Goal: Navigation & Orientation: Go to known website

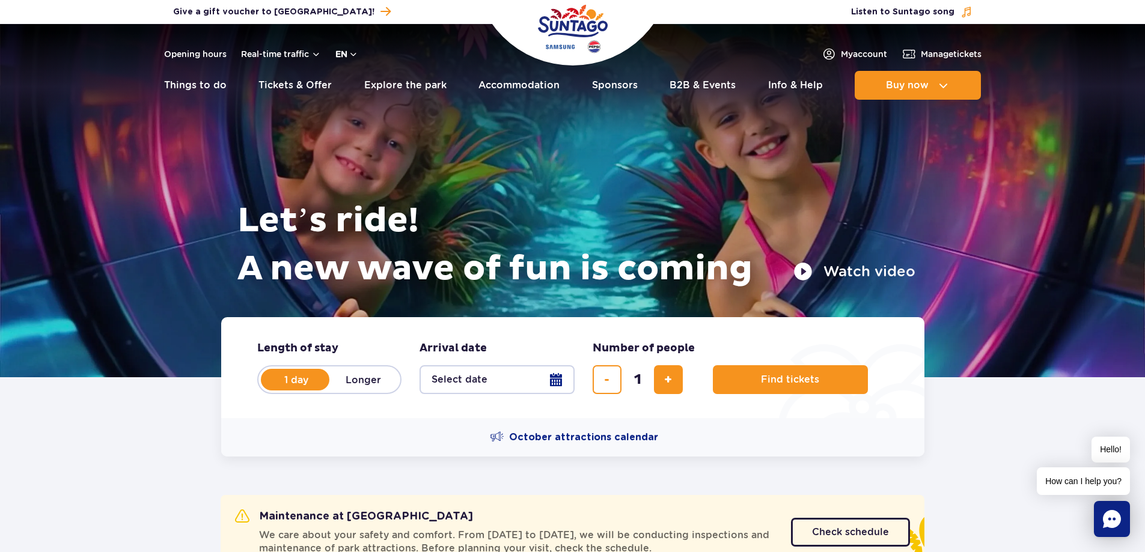
click at [338, 57] on button "en" at bounding box center [346, 54] width 23 height 12
click at [348, 79] on button "PL" at bounding box center [353, 83] width 33 height 12
